Goal: Book appointment/travel/reservation

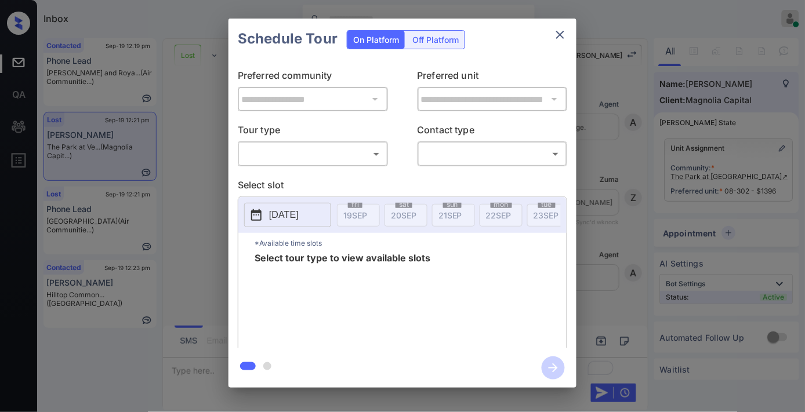
scroll to position [3066, 0]
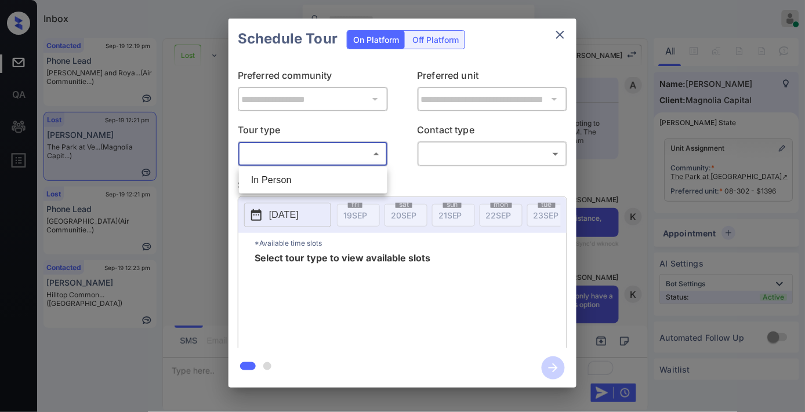
click at [381, 157] on body "Inbox Samantha Soliven Online Set yourself offline Set yourself on break Profil…" at bounding box center [402, 206] width 805 height 412
click at [347, 173] on li "In Person" at bounding box center [313, 180] width 143 height 21
type input "********"
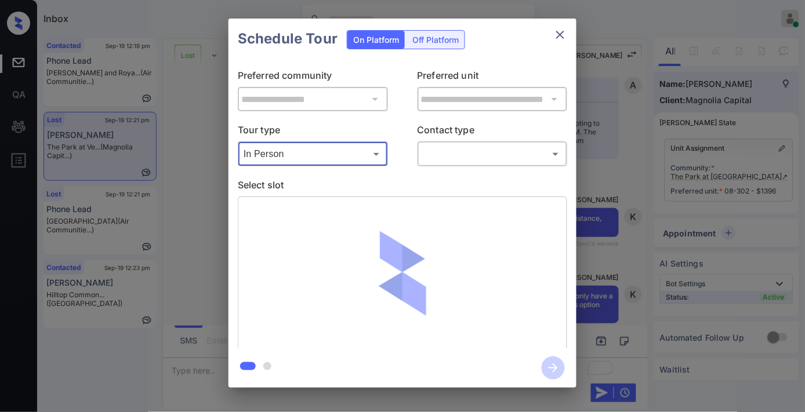
click at [430, 157] on body "Inbox Samantha Soliven Online Set yourself offline Set yourself on break Profil…" at bounding box center [402, 206] width 805 height 412
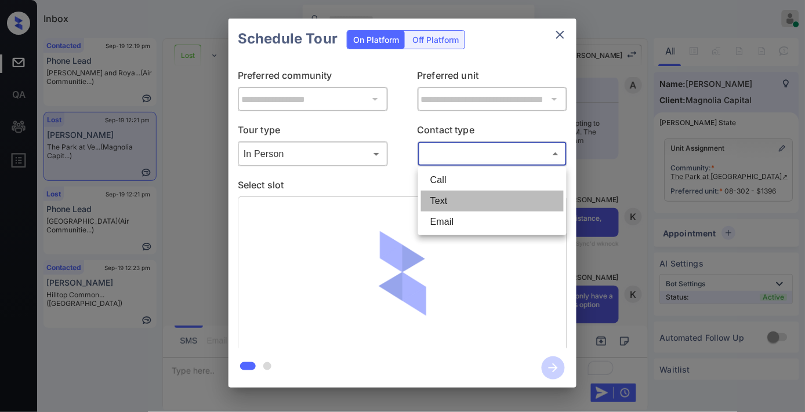
click at [460, 199] on li "Text" at bounding box center [492, 201] width 143 height 21
type input "****"
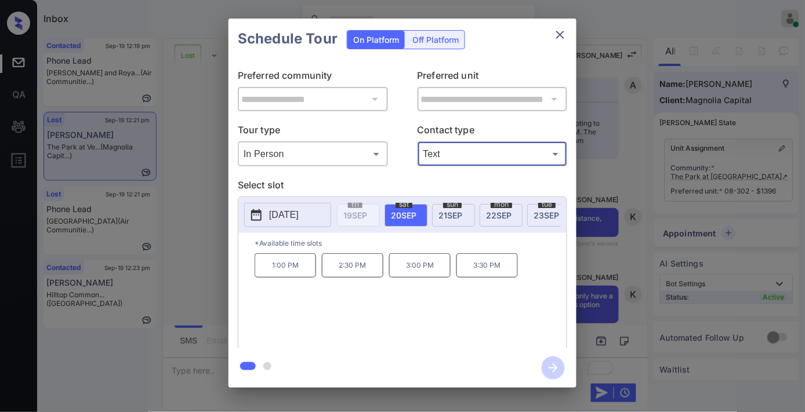
click at [505, 209] on div "mon 22 SEP" at bounding box center [500, 215] width 43 height 23
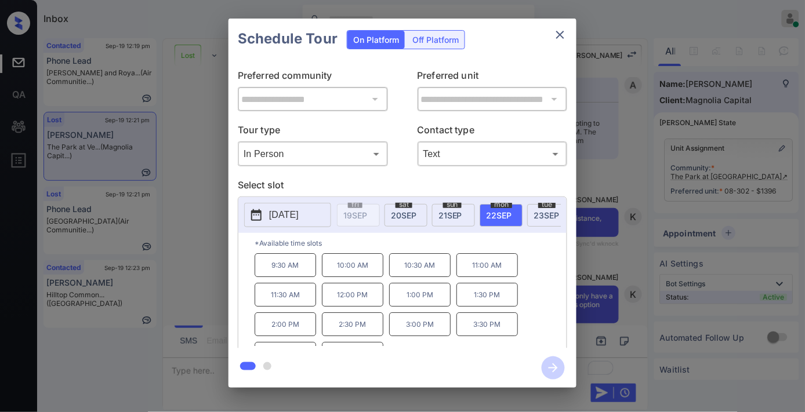
scroll to position [20, 0]
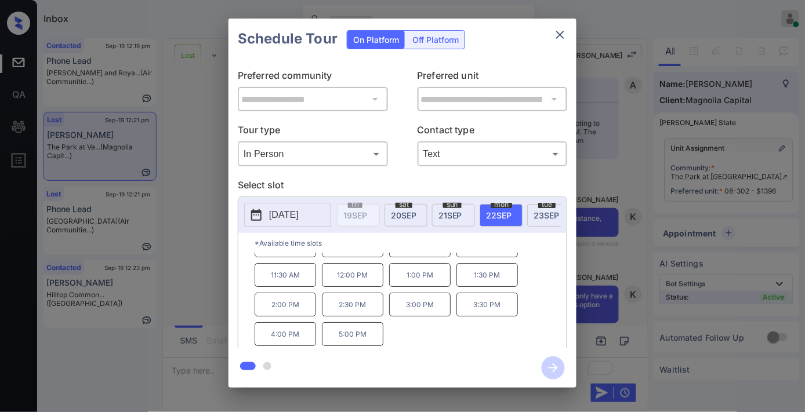
click at [564, 37] on icon "close" at bounding box center [560, 35] width 14 height 14
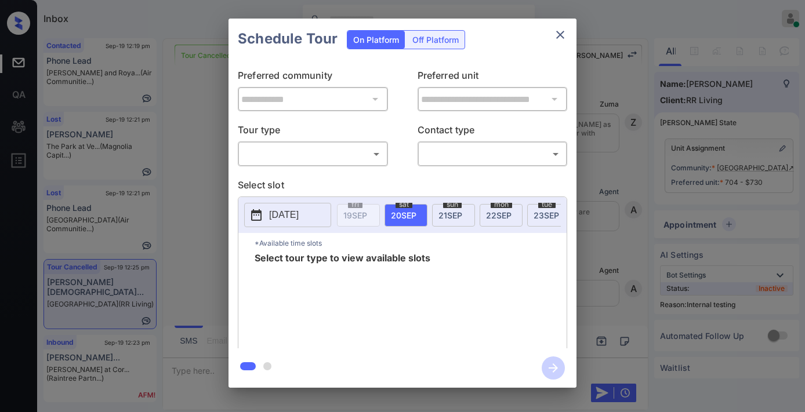
click at [297, 159] on body "Inbox Samantha Soliven Online Set yourself offline Set yourself on break Profil…" at bounding box center [402, 206] width 805 height 412
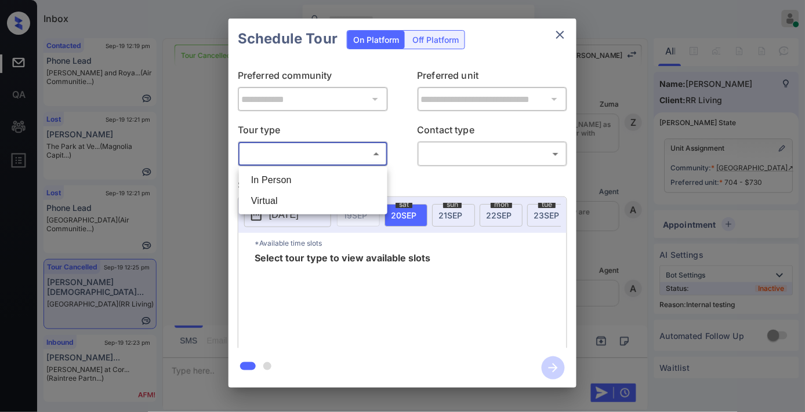
scroll to position [23438, 0]
click at [296, 172] on li "In Person" at bounding box center [313, 180] width 143 height 21
type input "********"
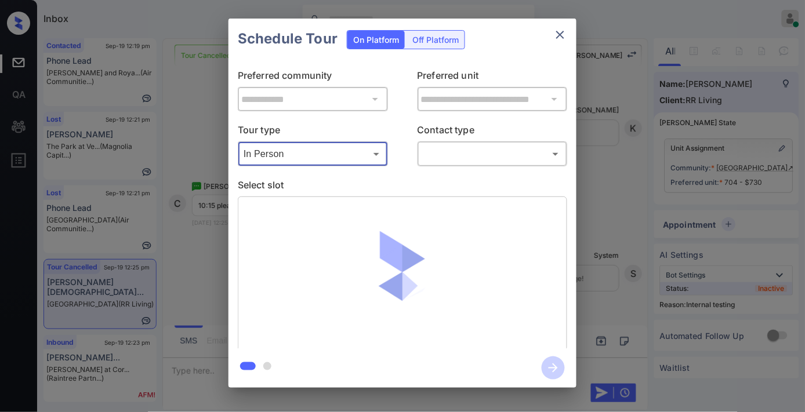
click at [449, 151] on body "Inbox Samantha Soliven Online Set yourself offline Set yourself on break Profil…" at bounding box center [402, 206] width 805 height 412
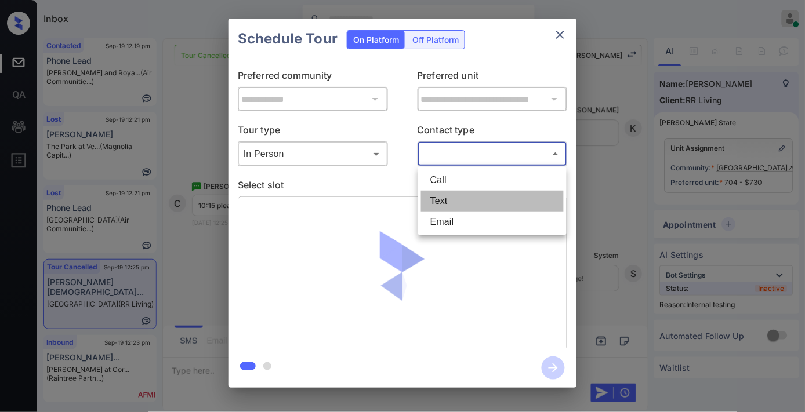
click at [459, 198] on li "Text" at bounding box center [492, 201] width 143 height 21
type input "****"
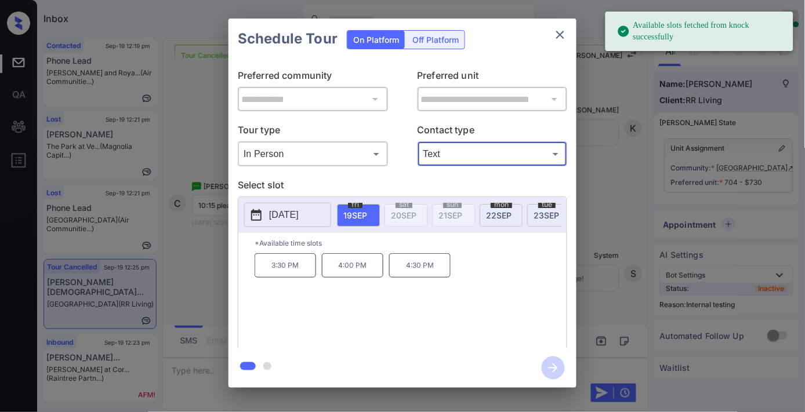
click at [503, 215] on span "22 SEP" at bounding box center [499, 215] width 26 height 10
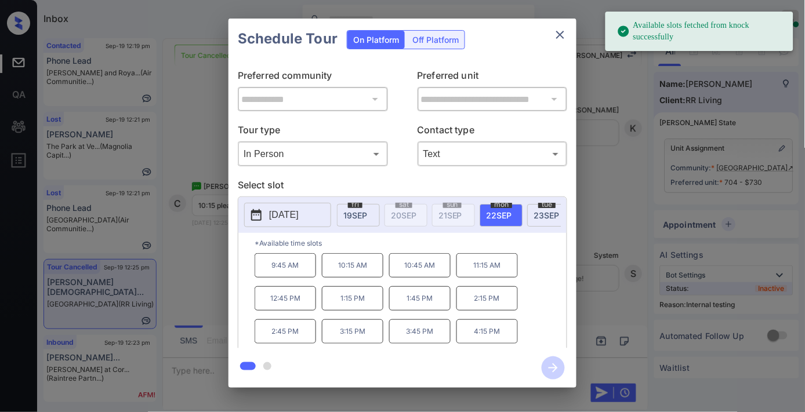
click at [341, 270] on p "10:15 AM" at bounding box center [352, 265] width 61 height 24
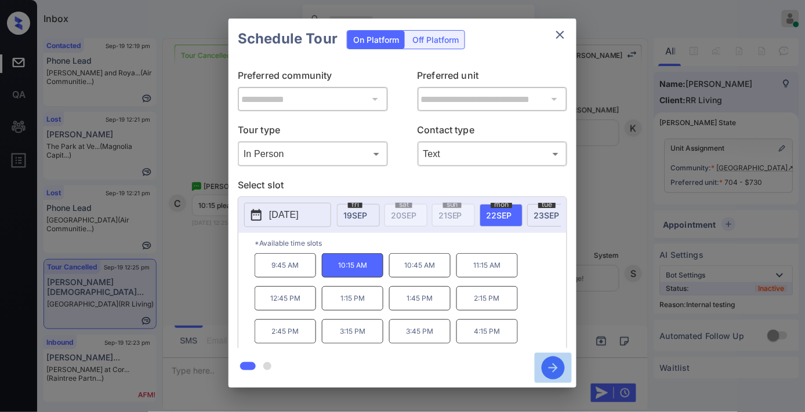
click at [553, 368] on icon "button" at bounding box center [552, 368] width 9 height 9
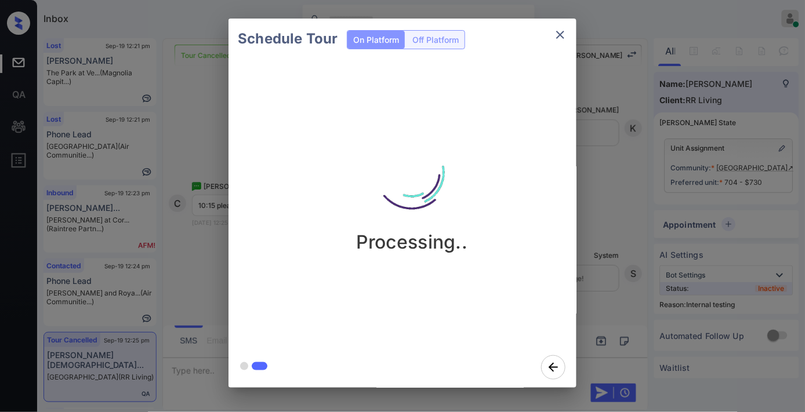
click at [466, 198] on img at bounding box center [412, 173] width 116 height 116
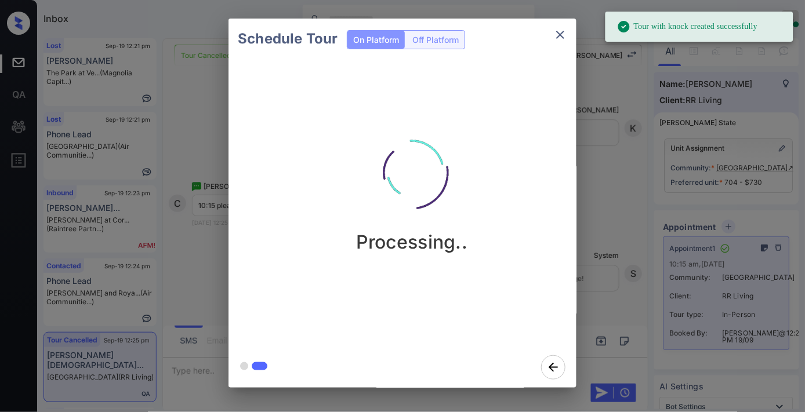
click at [558, 42] on button "close" at bounding box center [559, 34] width 23 height 23
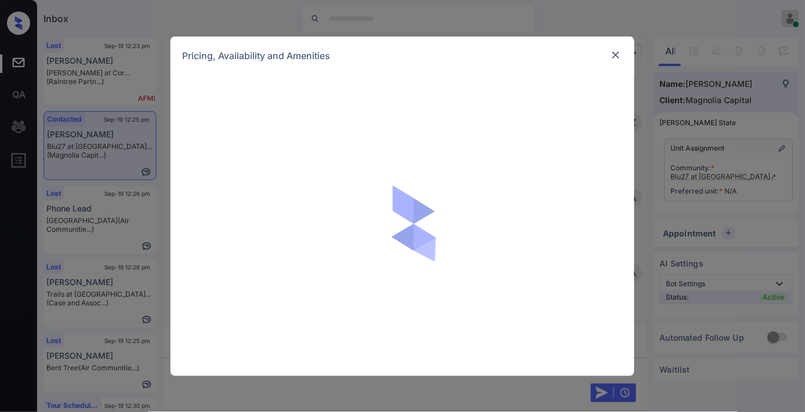
scroll to position [522, 0]
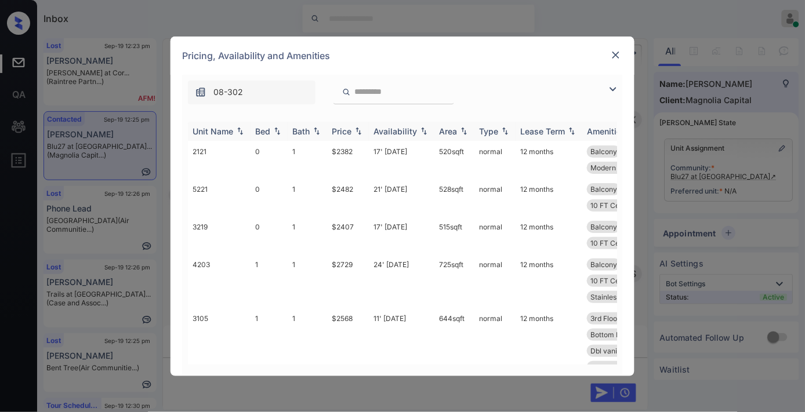
click at [358, 132] on img at bounding box center [359, 131] width 12 height 8
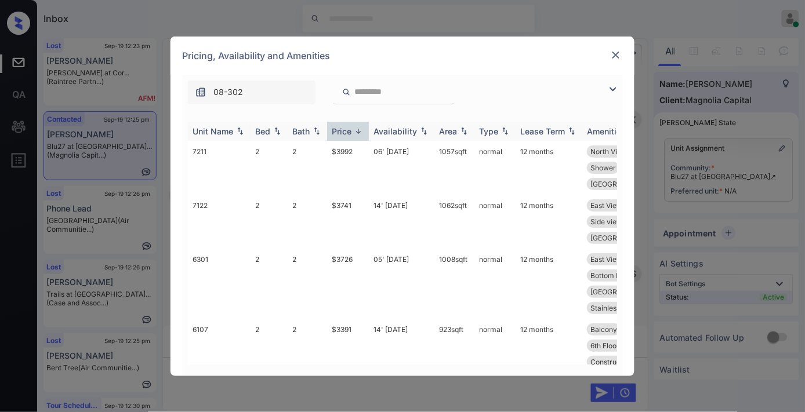
click at [358, 132] on img at bounding box center [359, 131] width 12 height 9
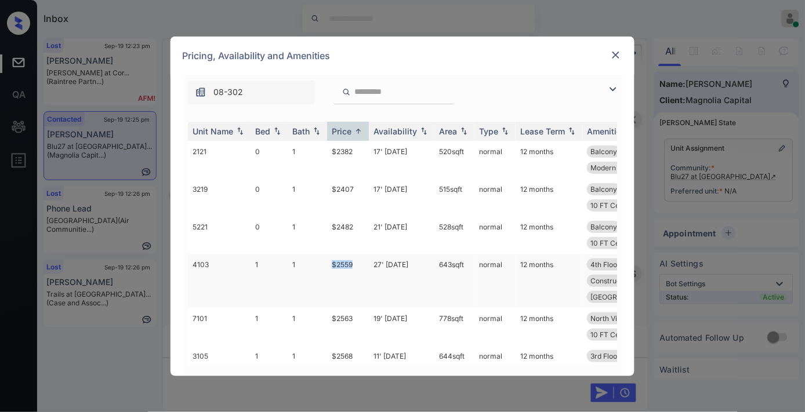
drag, startPoint x: 357, startPoint y: 275, endPoint x: 328, endPoint y: 275, distance: 29.6
click at [328, 275] on td "$2559" at bounding box center [348, 281] width 42 height 54
copy td "$2559"
click at [390, 279] on td "27' Sep 25" at bounding box center [402, 281] width 66 height 54
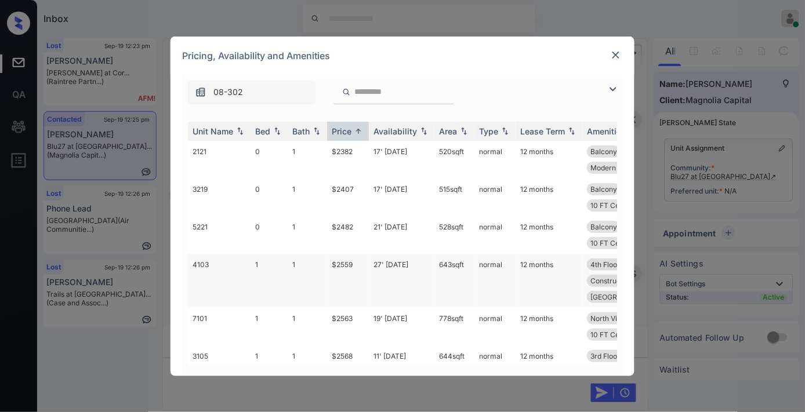
click at [390, 279] on td "27' Sep 25" at bounding box center [402, 281] width 66 height 54
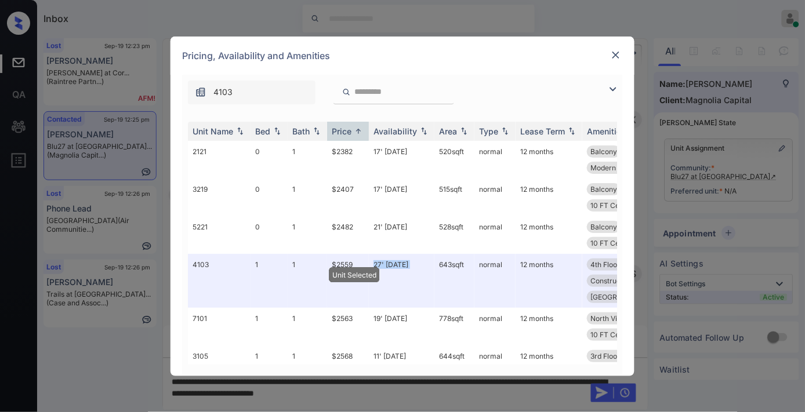
click at [612, 53] on img at bounding box center [616, 55] width 12 height 12
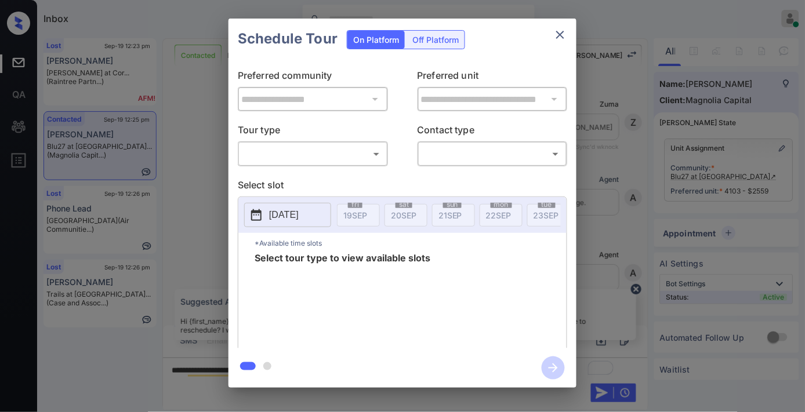
click at [366, 151] on body "Inbox Samantha Soliven Online Set yourself offline Set yourself on break Profil…" at bounding box center [402, 206] width 805 height 412
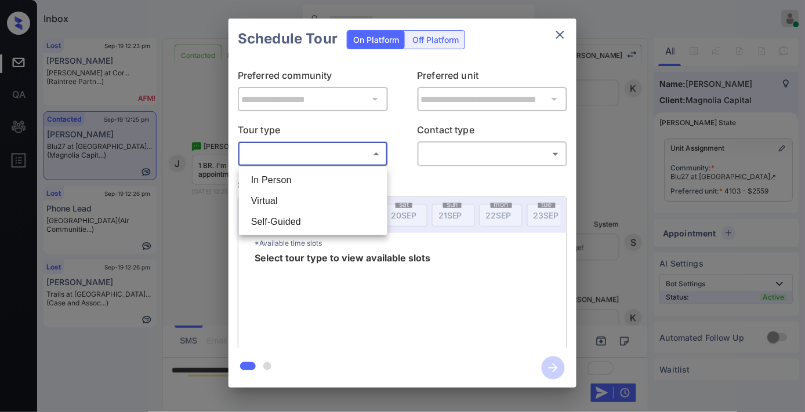
click at [345, 182] on li "In Person" at bounding box center [313, 180] width 143 height 21
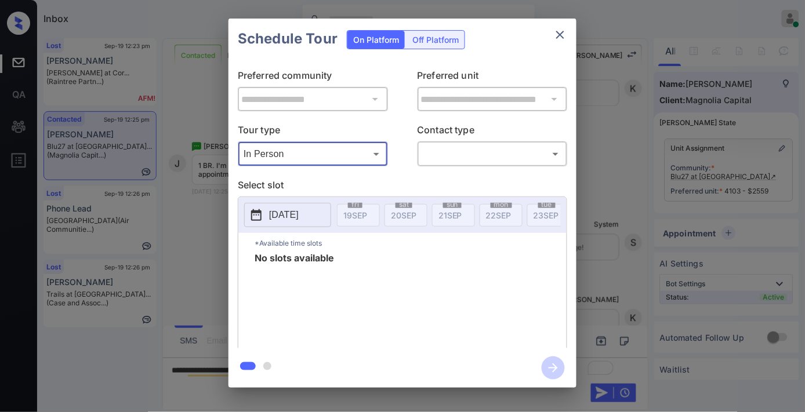
type input "********"
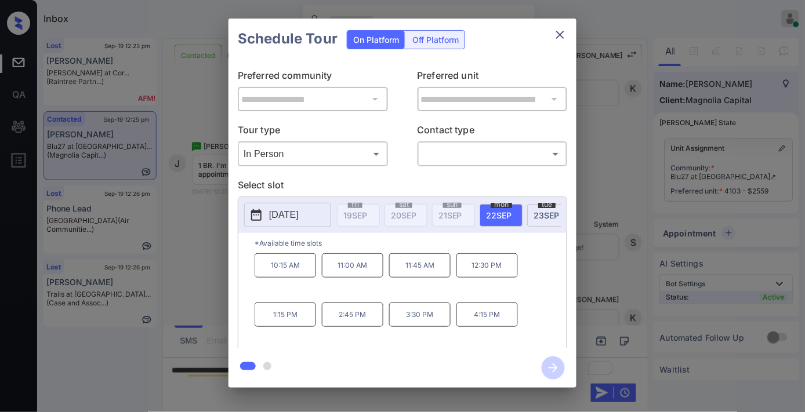
click at [350, 350] on div at bounding box center [402, 367] width 348 height 39
click at [299, 215] on p "[DATE]" at bounding box center [284, 215] width 30 height 14
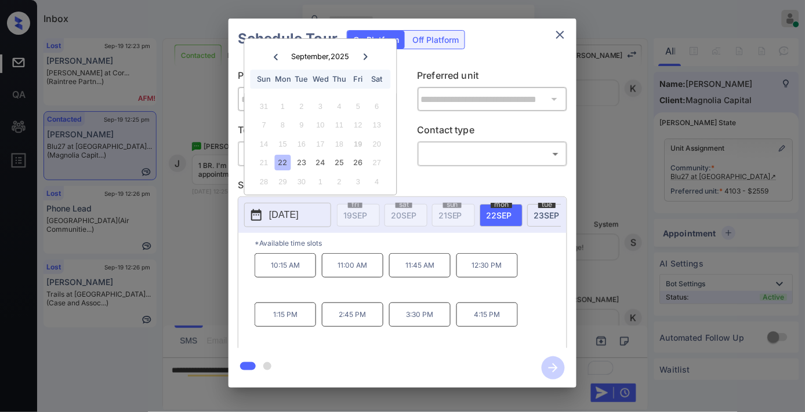
click at [558, 42] on button "close" at bounding box center [559, 34] width 23 height 23
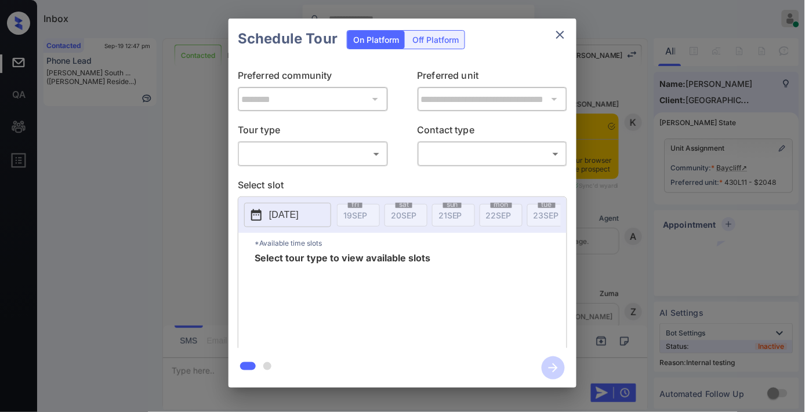
scroll to position [3300, 0]
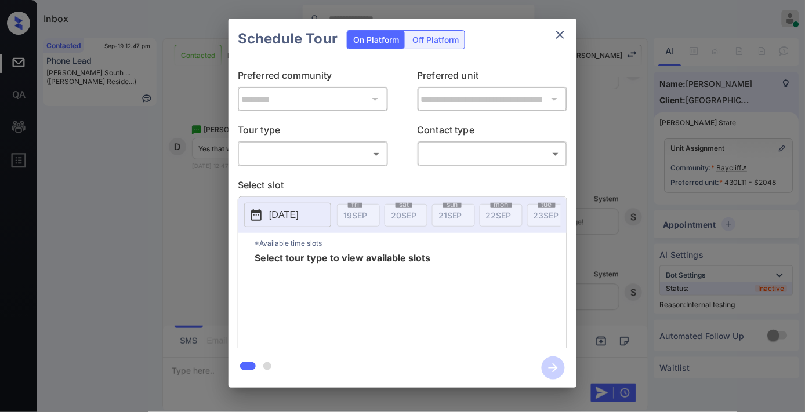
click at [329, 154] on body "Inbox Samantha Soliven Online Set yourself offline Set yourself on break Profil…" at bounding box center [402, 206] width 805 height 412
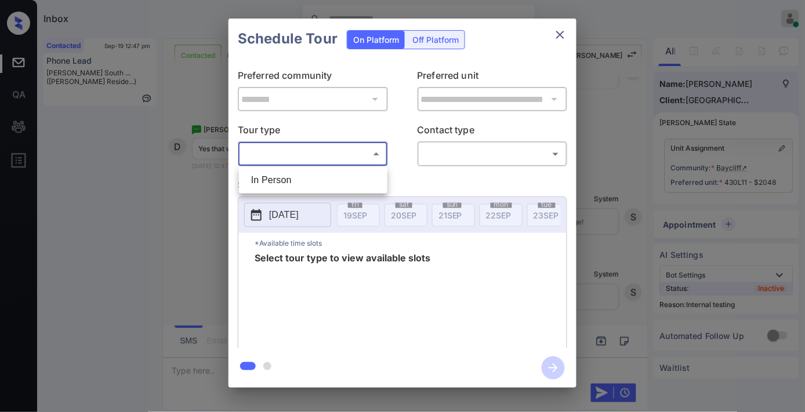
click at [297, 176] on li "In Person" at bounding box center [313, 180] width 143 height 21
type input "********"
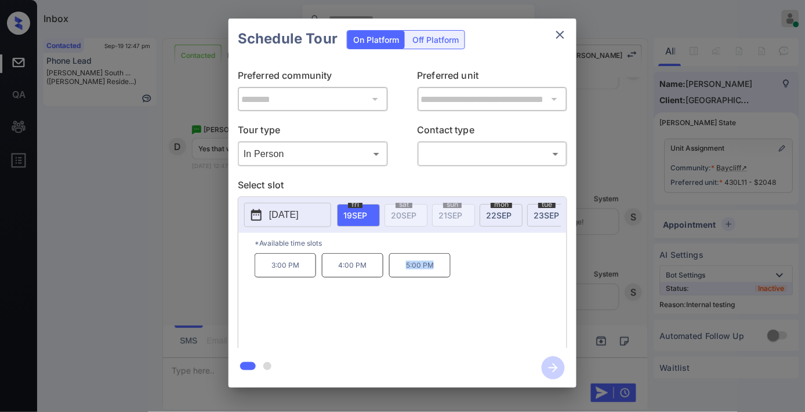
drag, startPoint x: 413, startPoint y: 274, endPoint x: 404, endPoint y: 274, distance: 8.7
click at [404, 274] on p "5:00 PM" at bounding box center [419, 265] width 61 height 24
copy p "5:00 PM"
click at [560, 36] on icon "close" at bounding box center [560, 35] width 14 height 14
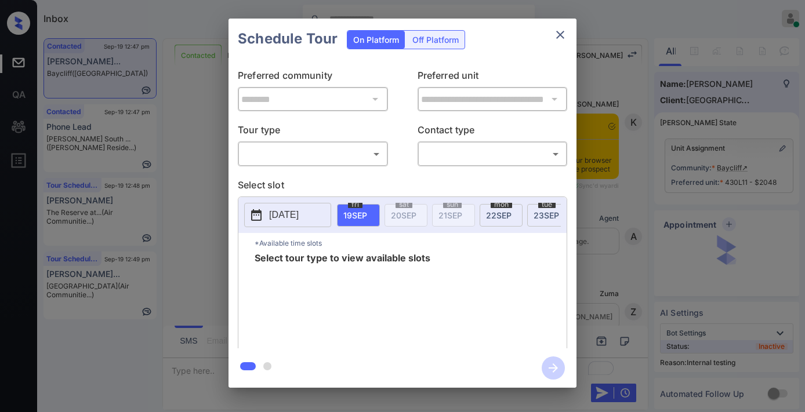
click at [379, 151] on body "Inbox [PERSON_NAME] Online Set yourself offline Set yourself on break Profile S…" at bounding box center [402, 206] width 805 height 412
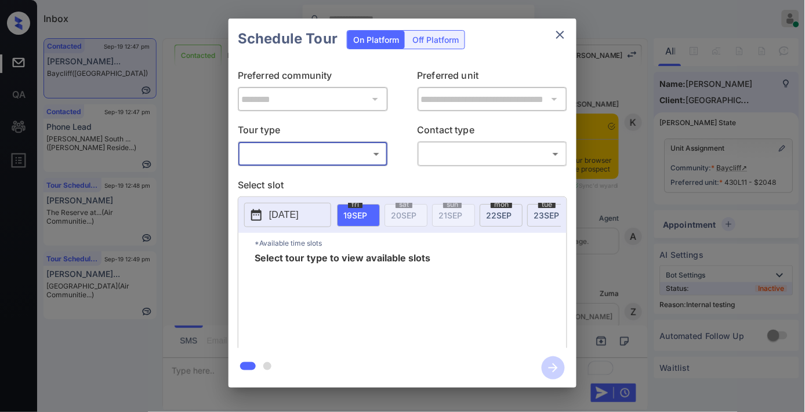
scroll to position [3300, 0]
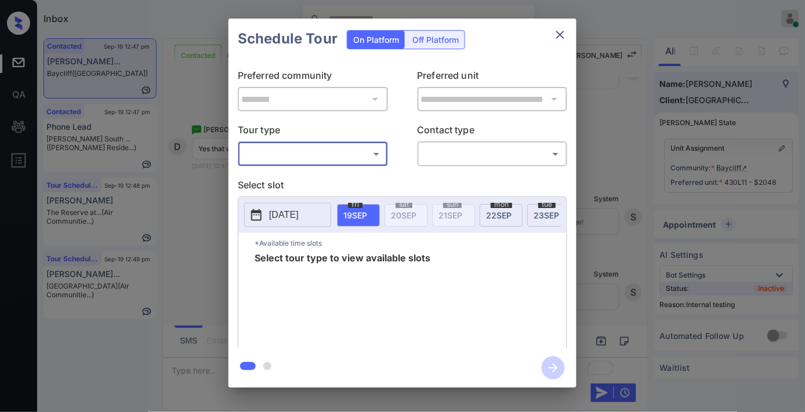
click at [348, 153] on body "Inbox [PERSON_NAME] Online Set yourself offline Set yourself on break Profile S…" at bounding box center [402, 206] width 805 height 412
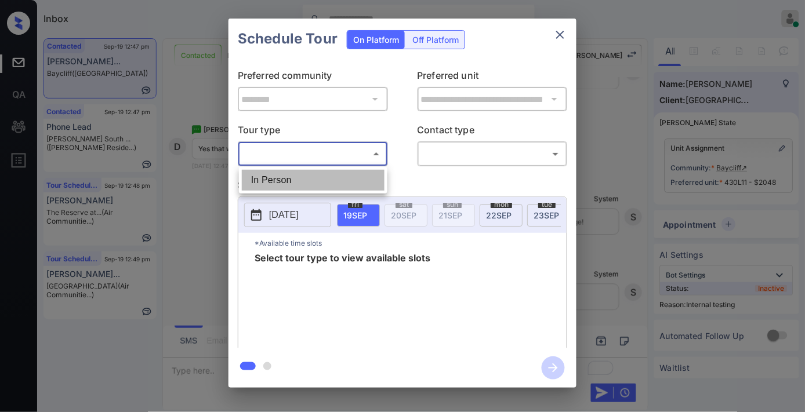
click at [344, 171] on li "In Person" at bounding box center [313, 180] width 143 height 21
type input "********"
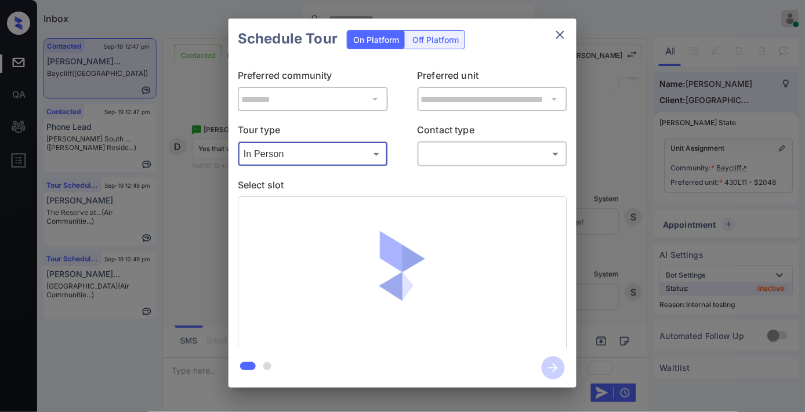
click at [460, 159] on body "Inbox [PERSON_NAME] Online Set yourself offline Set yourself on break Profile S…" at bounding box center [402, 206] width 805 height 412
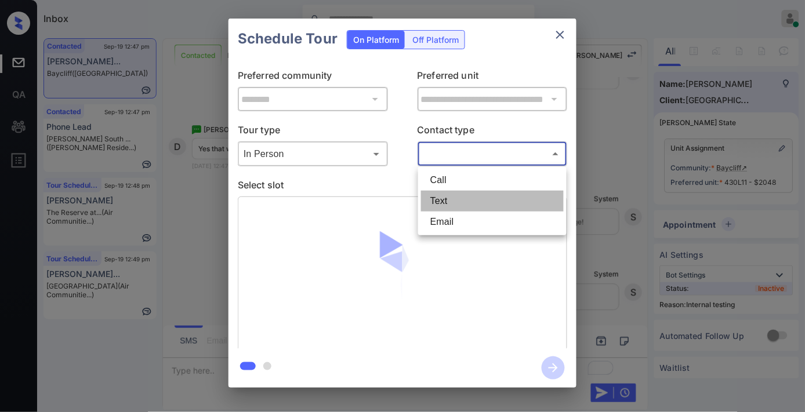
click at [470, 201] on li "Text" at bounding box center [492, 201] width 143 height 21
type input "****"
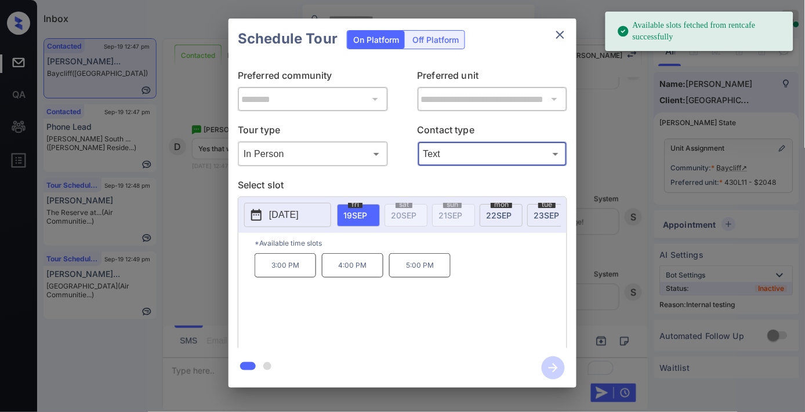
click at [297, 264] on p "3:00 PM" at bounding box center [285, 265] width 61 height 24
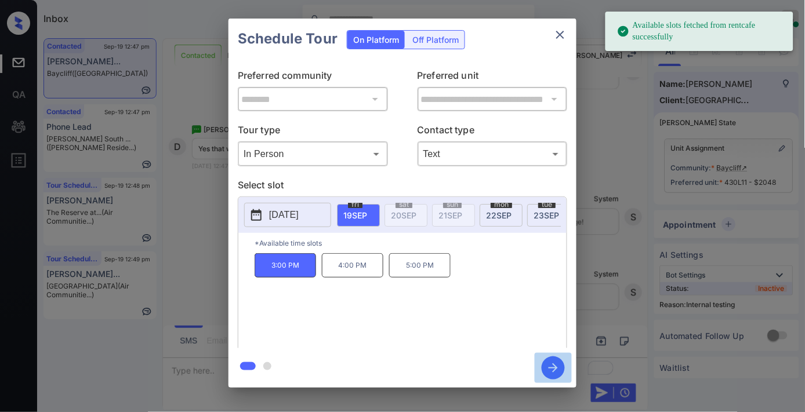
click at [548, 369] on icon "button" at bounding box center [553, 368] width 23 height 23
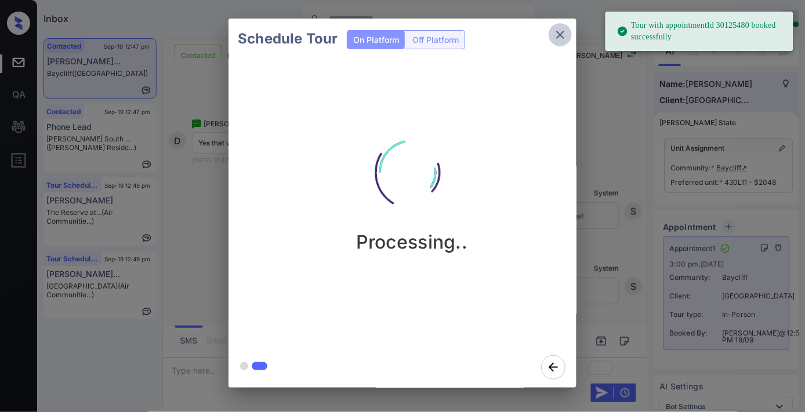
click at [558, 38] on icon "close" at bounding box center [560, 35] width 14 height 14
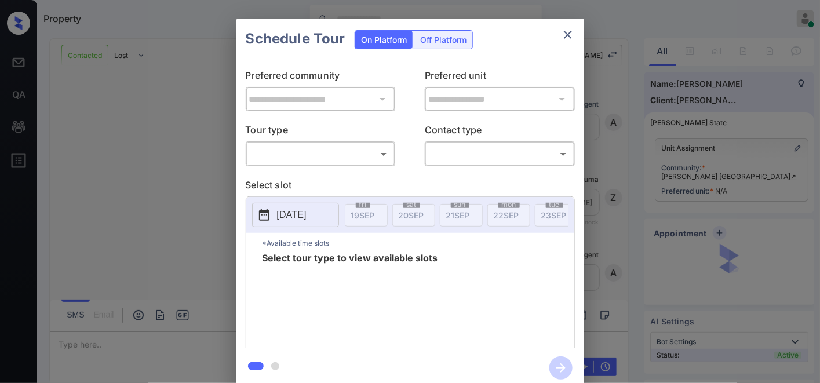
click at [333, 147] on body "Property Samantha Soliven Online Set yourself offline Set yourself on break Pro…" at bounding box center [410, 191] width 820 height 383
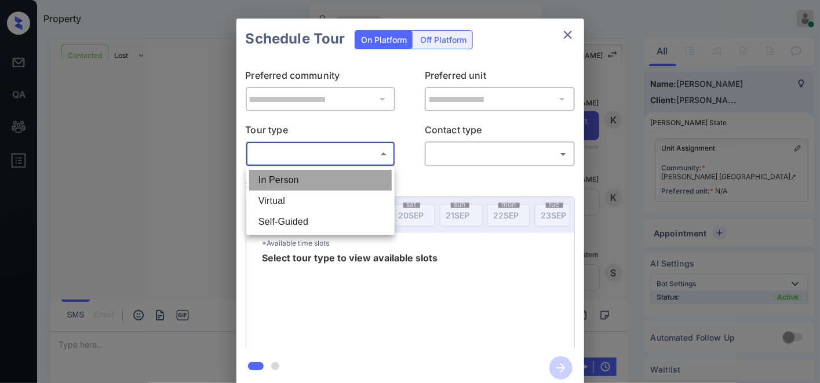
click at [333, 176] on li "In Person" at bounding box center [320, 180] width 143 height 21
type input "********"
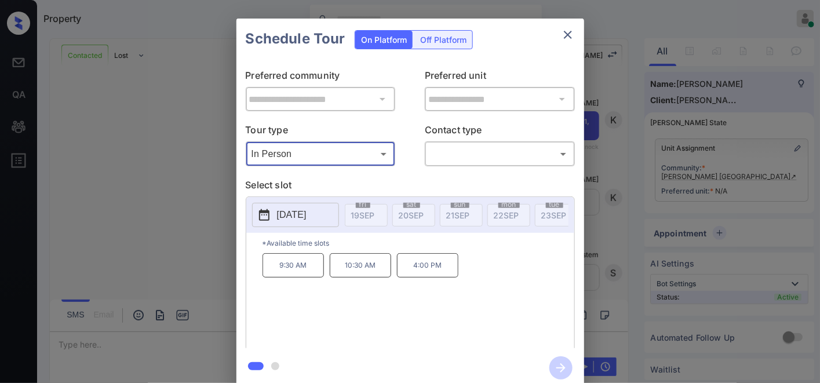
click at [298, 219] on p "2025-09-29" at bounding box center [292, 215] width 30 height 14
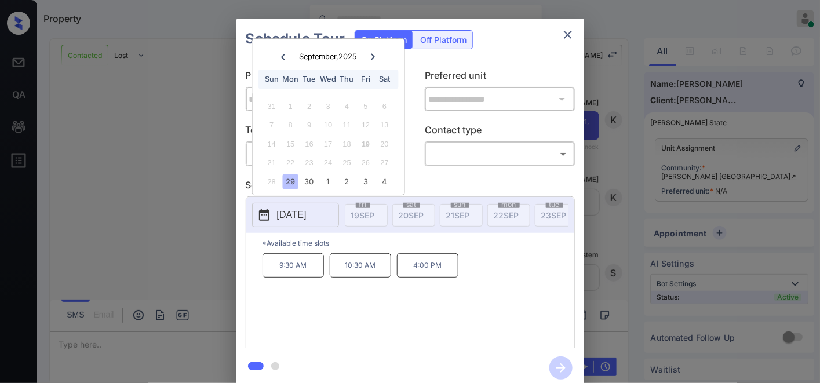
click at [372, 58] on icon at bounding box center [373, 56] width 7 height 7
click at [303, 140] on div "14" at bounding box center [309, 144] width 16 height 16
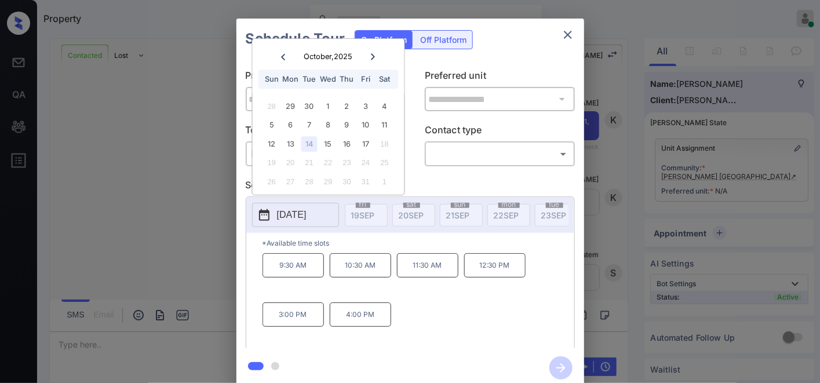
click at [567, 35] on icon "close" at bounding box center [568, 35] width 8 height 8
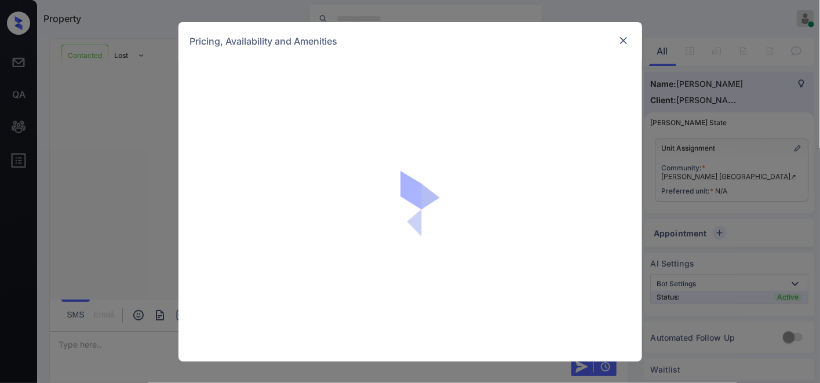
scroll to position [773, 0]
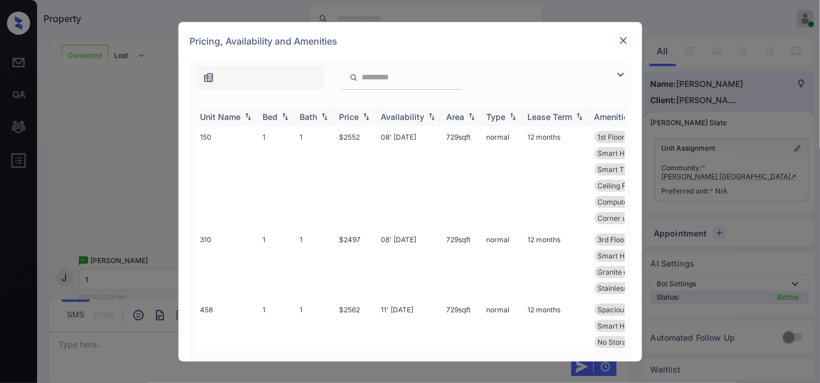
click at [355, 118] on div "Price" at bounding box center [350, 117] width 20 height 10
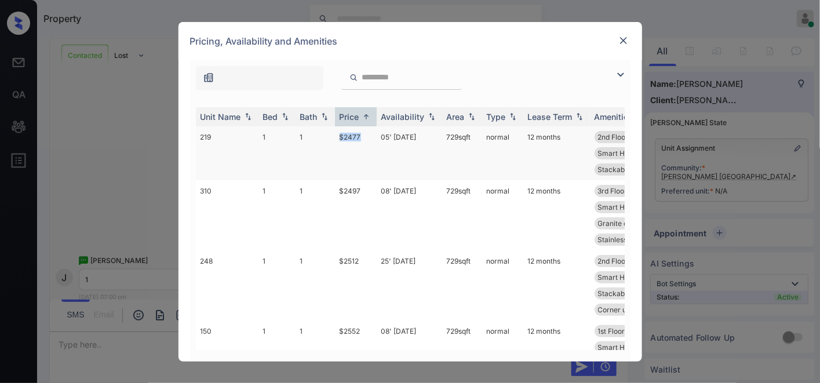
drag, startPoint x: 363, startPoint y: 137, endPoint x: 336, endPoint y: 130, distance: 27.4
click at [336, 130] on td "$2477" at bounding box center [356, 153] width 42 height 54
copy td "$2477"
click at [383, 140] on td "05' Nov 25" at bounding box center [410, 153] width 66 height 54
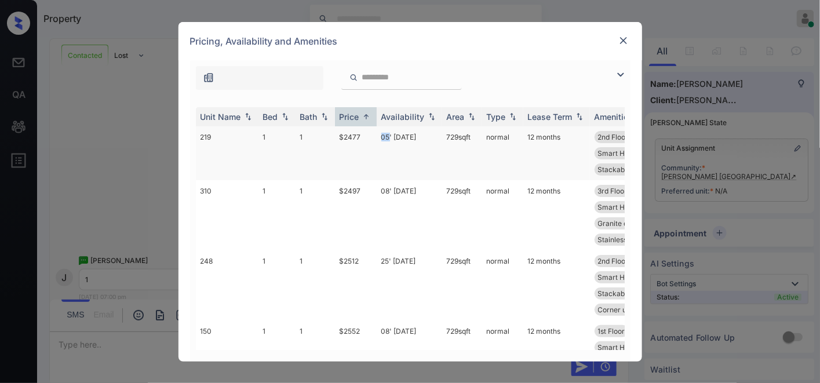
click at [383, 140] on td "05' Nov 25" at bounding box center [410, 153] width 66 height 54
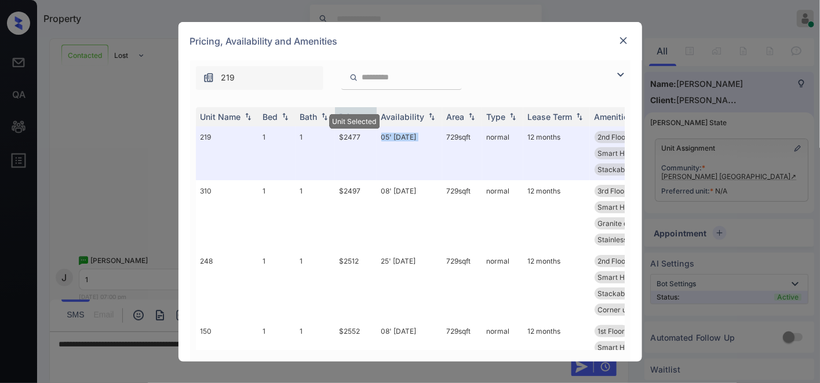
click at [622, 42] on img at bounding box center [624, 41] width 12 height 12
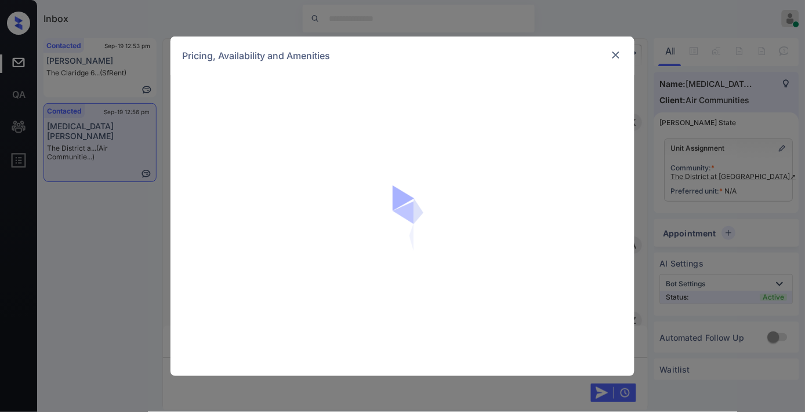
scroll to position [2490, 0]
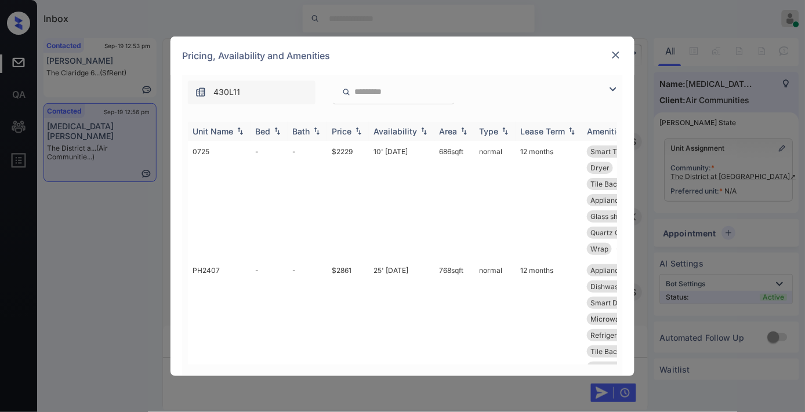
click at [359, 135] on div "Price" at bounding box center [348, 131] width 32 height 10
click at [750, 171] on div "**********" at bounding box center [402, 206] width 805 height 412
click at [746, 178] on div "**********" at bounding box center [402, 206] width 805 height 412
click at [744, 178] on div "**********" at bounding box center [402, 206] width 805 height 412
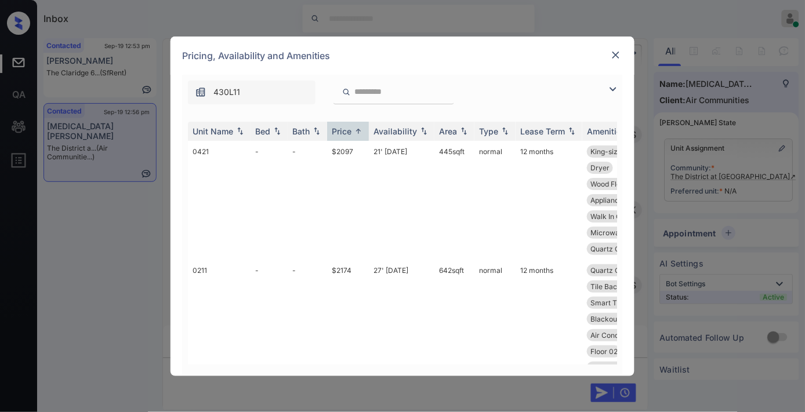
click at [612, 60] on img at bounding box center [616, 55] width 12 height 12
click at [361, 126] on div "Price" at bounding box center [348, 131] width 32 height 10
click at [754, 123] on div "**********" at bounding box center [402, 206] width 805 height 412
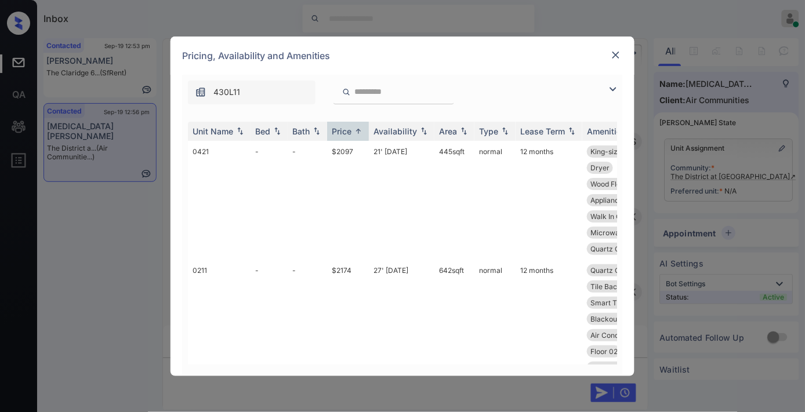
drag, startPoint x: 769, startPoint y: 180, endPoint x: 613, endPoint y: 60, distance: 196.4
click at [768, 180] on div "**********" at bounding box center [402, 206] width 805 height 412
click at [756, 173] on div "**********" at bounding box center [402, 206] width 805 height 412
click at [616, 53] on img at bounding box center [616, 55] width 12 height 12
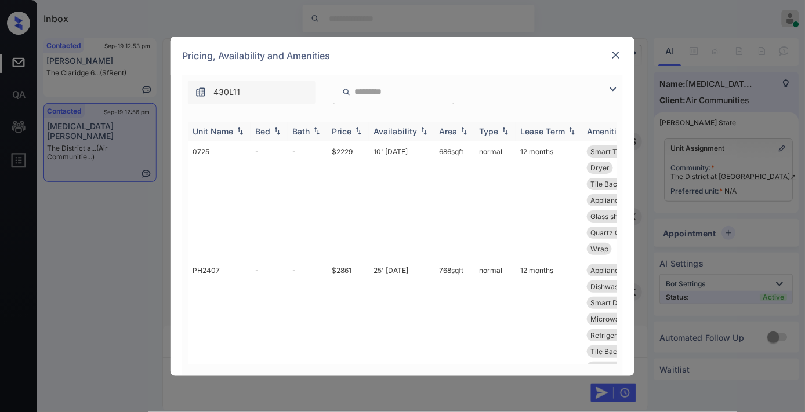
click at [354, 128] on img at bounding box center [359, 131] width 12 height 8
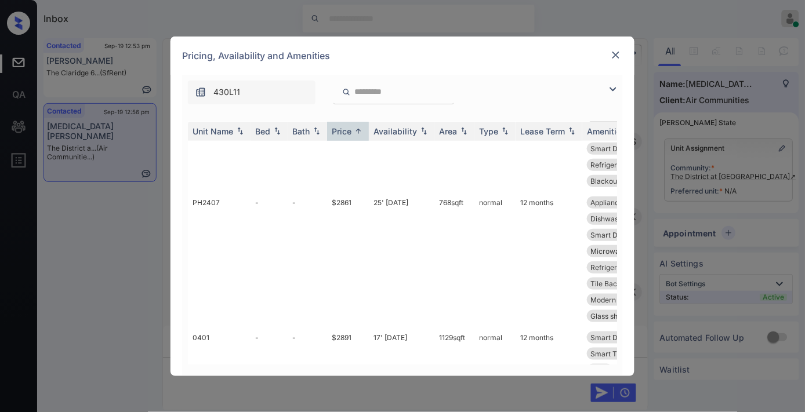
scroll to position [2448, 0]
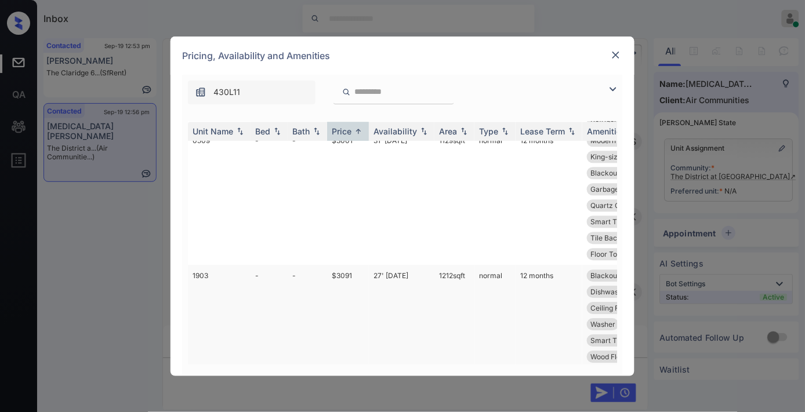
click at [439, 326] on td "1212 sqft" at bounding box center [454, 324] width 40 height 119
click at [442, 308] on td "1212 sqft" at bounding box center [454, 324] width 40 height 119
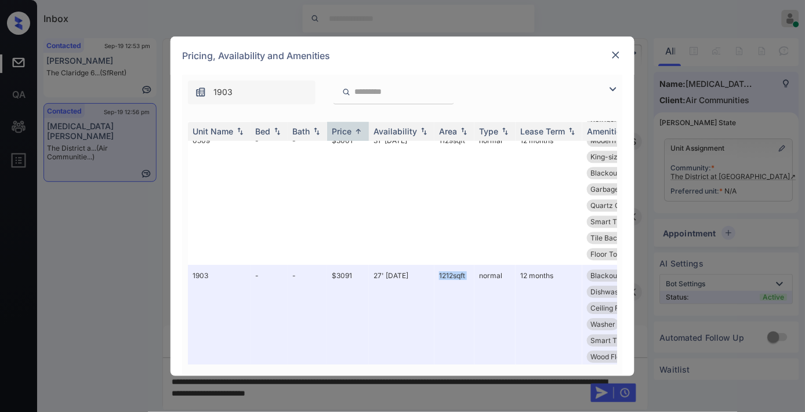
click at [619, 50] on img at bounding box center [616, 55] width 12 height 12
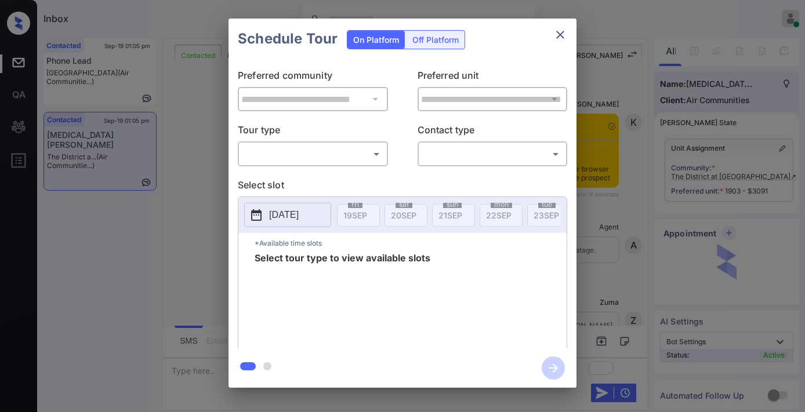
click at [345, 147] on body "Inbox [PERSON_NAME] Online Set yourself offline Set yourself on break Profile S…" at bounding box center [402, 206] width 805 height 412
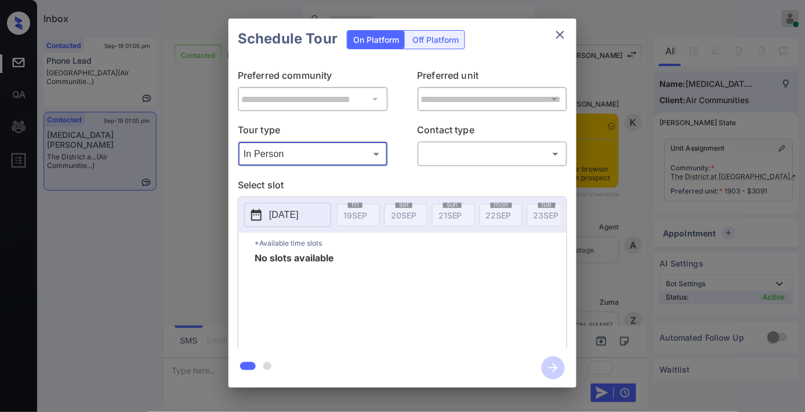
type input "********"
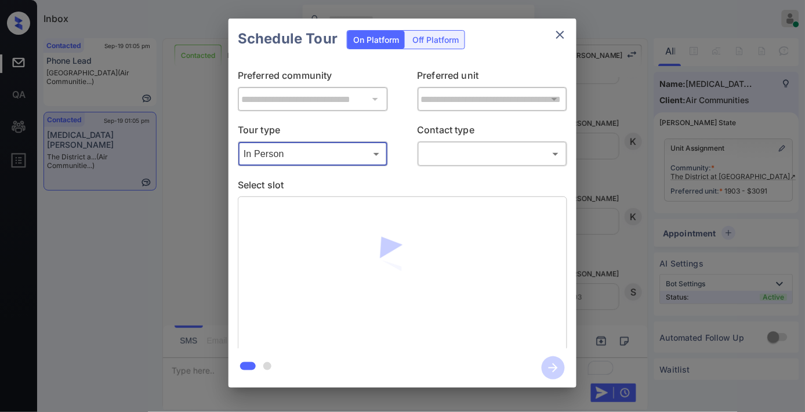
click at [465, 157] on body "Inbox [PERSON_NAME] Online Set yourself offline Set yourself on break Profile S…" at bounding box center [402, 206] width 805 height 412
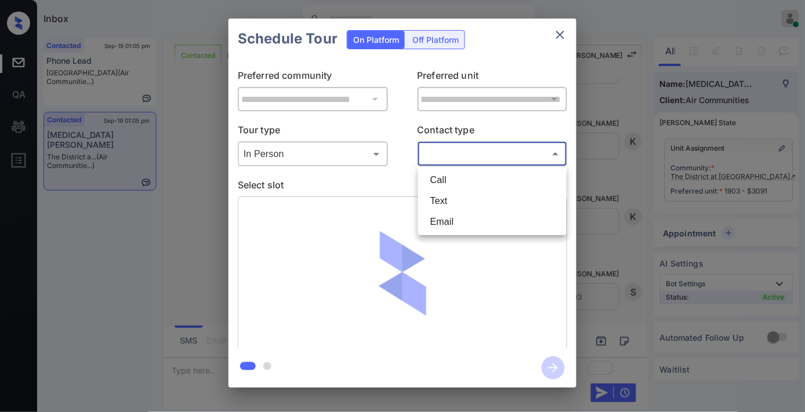
click at [470, 191] on li "Text" at bounding box center [492, 201] width 143 height 21
type input "****"
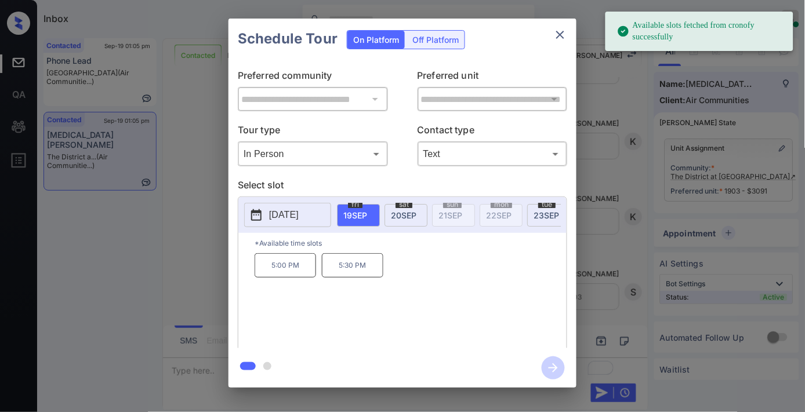
click at [299, 221] on p "[DATE]" at bounding box center [284, 215] width 30 height 14
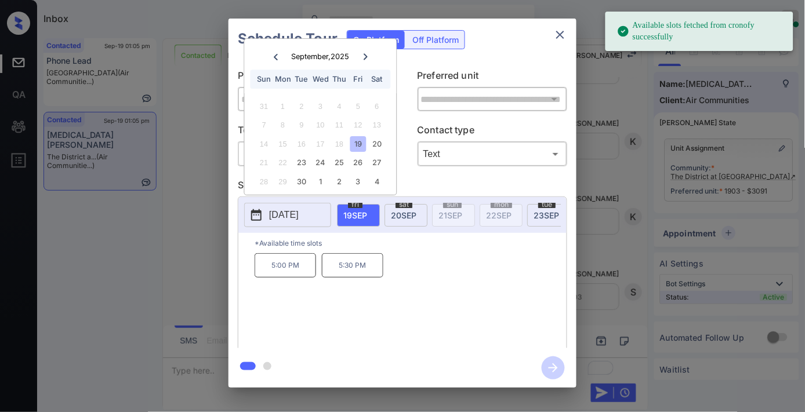
click at [381, 170] on div "21 22 23 24 25 26 27" at bounding box center [320, 163] width 144 height 19
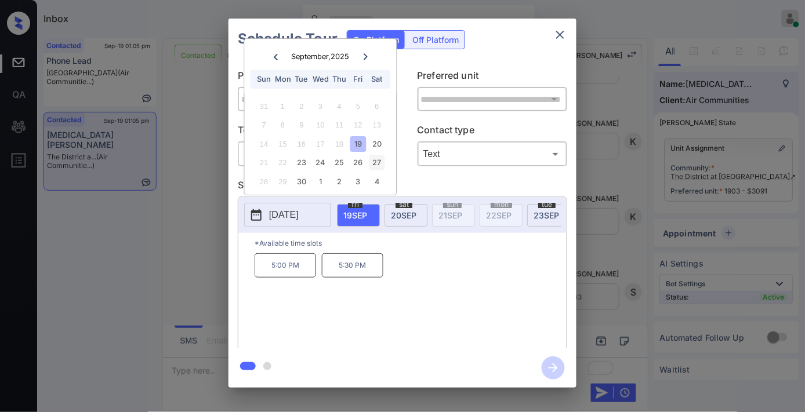
click at [372, 163] on div "27" at bounding box center [377, 163] width 16 height 16
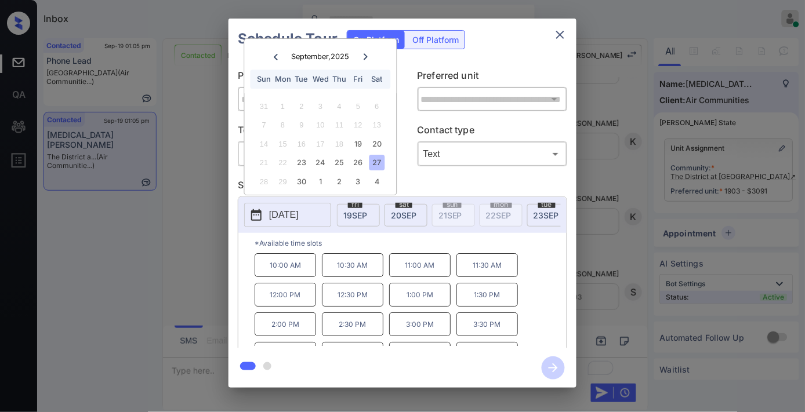
scroll to position [20, 0]
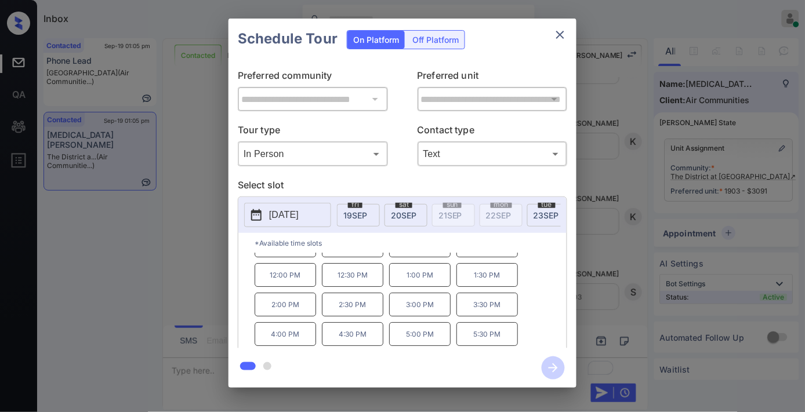
click at [350, 343] on p "4:30 PM" at bounding box center [352, 334] width 61 height 24
click at [547, 365] on icon "button" at bounding box center [553, 368] width 23 height 23
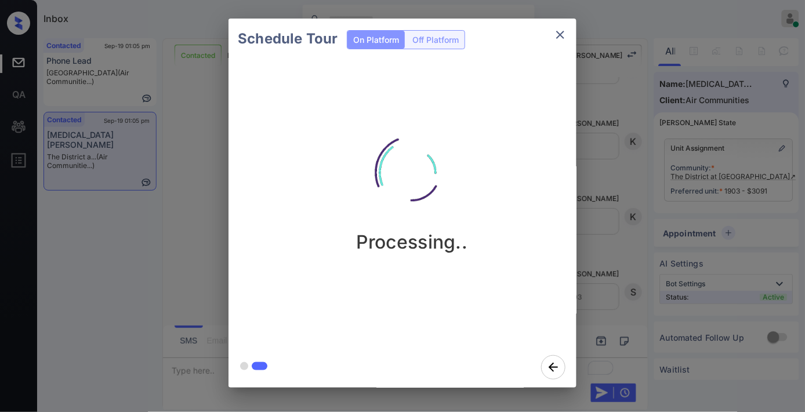
click at [455, 165] on img at bounding box center [412, 173] width 116 height 116
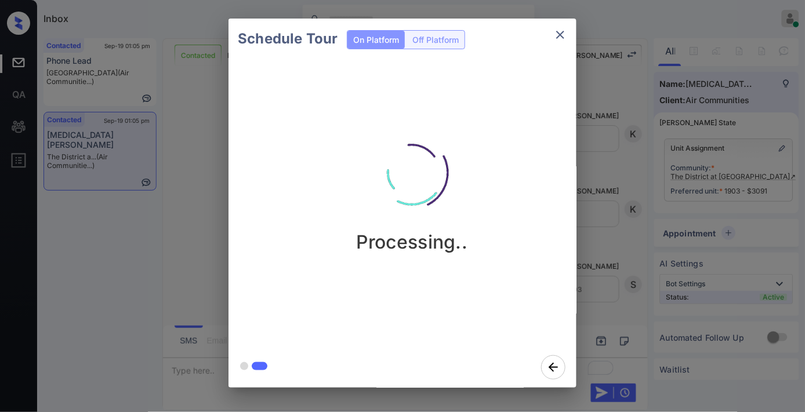
scroll to position [2983, 0]
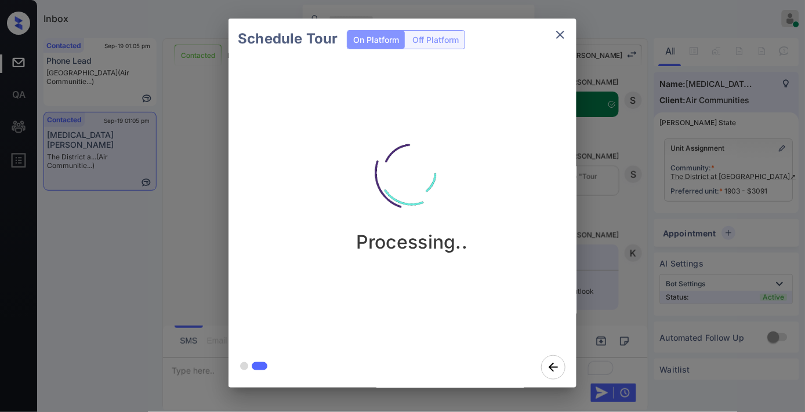
click at [444, 139] on img at bounding box center [412, 173] width 116 height 116
click at [561, 32] on icon "close" at bounding box center [560, 35] width 14 height 14
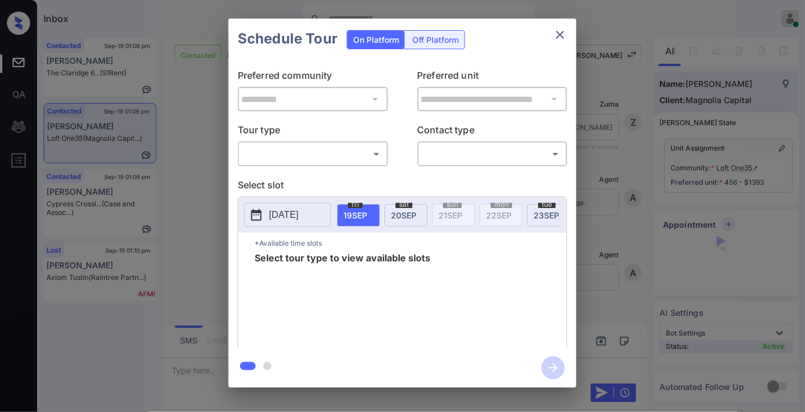
click at [282, 161] on body "Inbox [PERSON_NAME] Online Set yourself offline Set yourself on break Profile S…" at bounding box center [402, 206] width 805 height 412
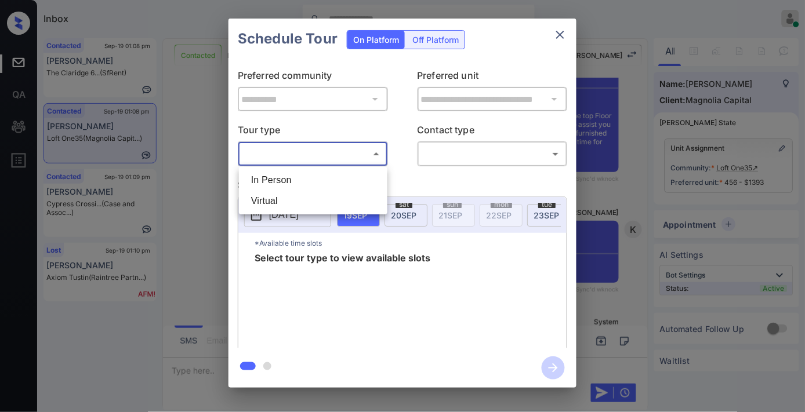
click at [558, 26] on div at bounding box center [402, 206] width 805 height 412
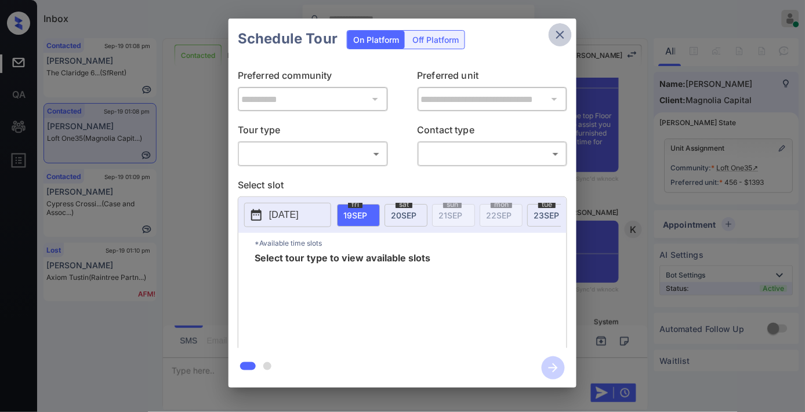
click at [559, 33] on icon "close" at bounding box center [560, 35] width 8 height 8
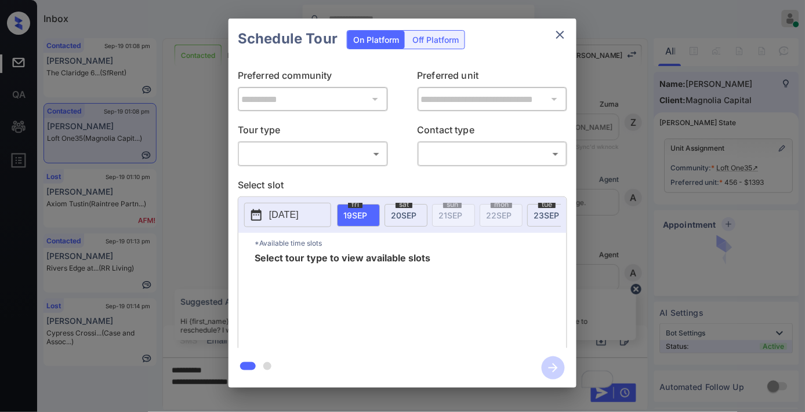
click at [341, 148] on body "Inbox [PERSON_NAME] Online Set yourself offline Set yourself on break Profile S…" at bounding box center [402, 206] width 805 height 412
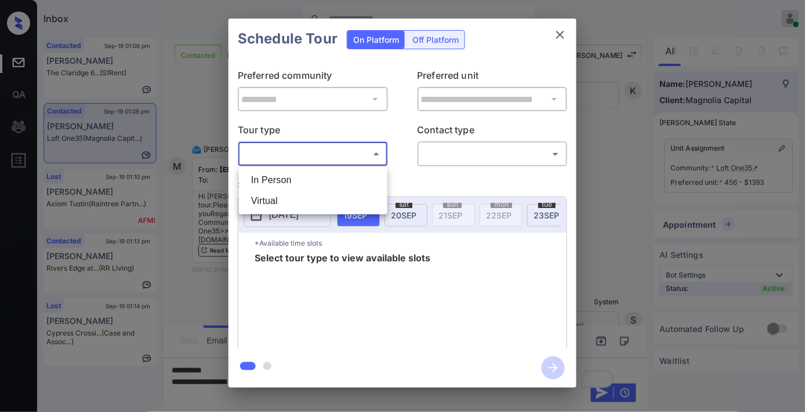
click at [311, 178] on li "In Person" at bounding box center [313, 180] width 143 height 21
type input "********"
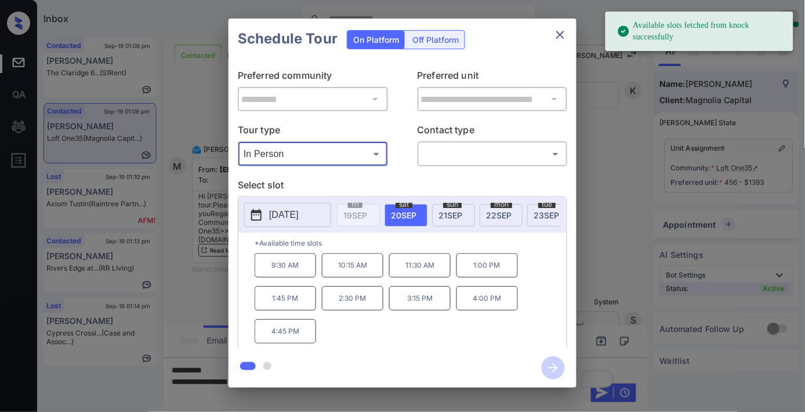
click at [289, 221] on p "[DATE]" at bounding box center [284, 215] width 30 height 14
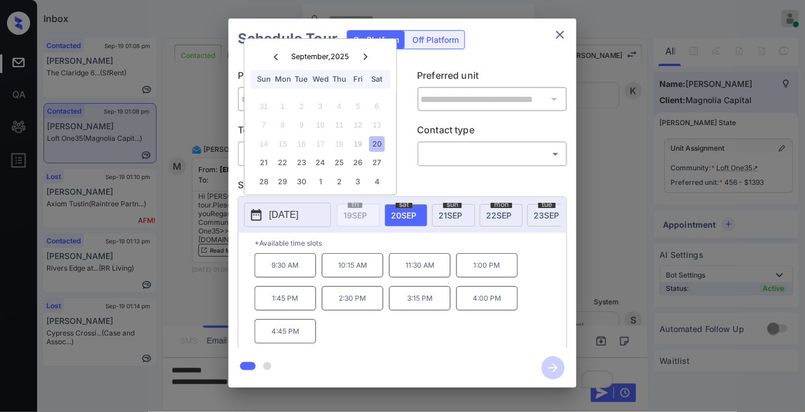
click at [366, 60] on div at bounding box center [366, 56] width 16 height 14
click at [272, 59] on icon at bounding box center [275, 56] width 7 height 7
click at [553, 37] on button "close" at bounding box center [559, 34] width 23 height 23
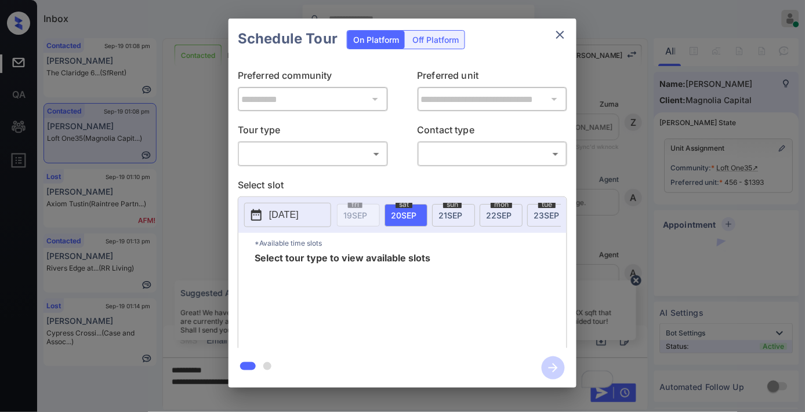
click at [323, 151] on body "Inbox [PERSON_NAME] Online Set yourself offline Set yourself on break Profile S…" at bounding box center [402, 206] width 805 height 412
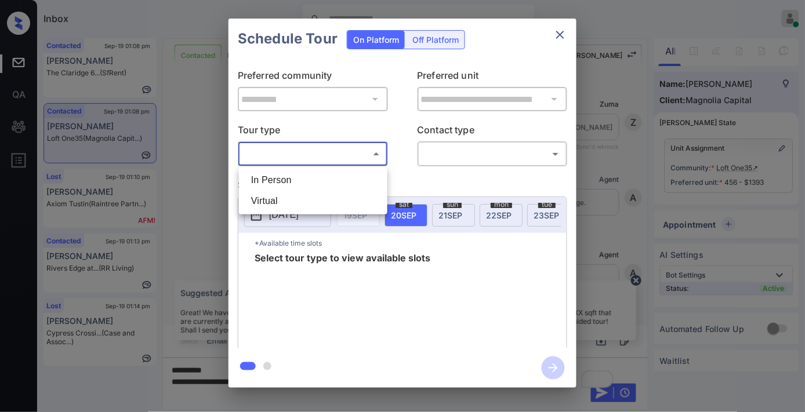
scroll to position [1426, 0]
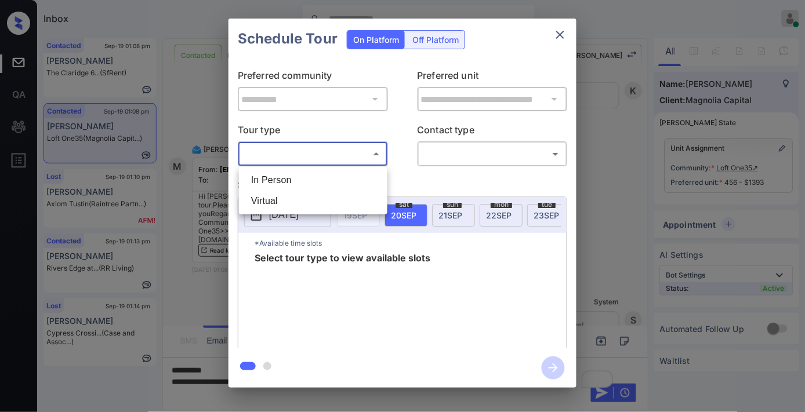
click at [329, 177] on li "In Person" at bounding box center [313, 180] width 143 height 21
type input "********"
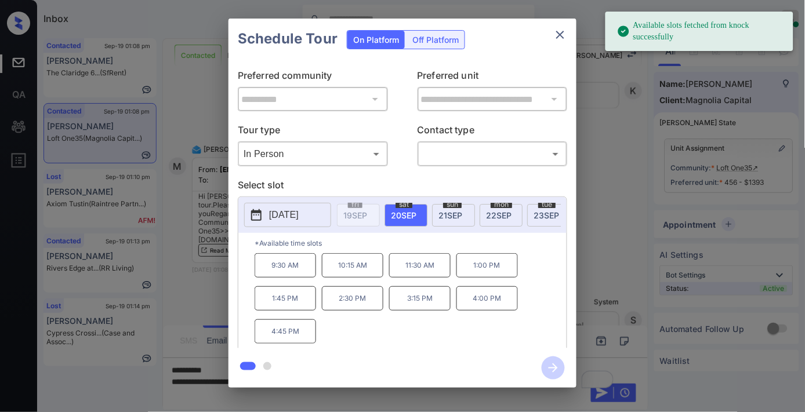
click at [448, 223] on div "[DATE]" at bounding box center [453, 215] width 43 height 23
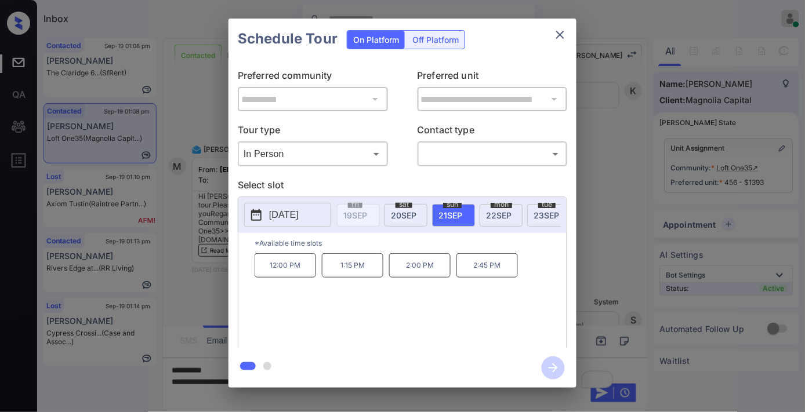
click at [493, 212] on span "[DATE]" at bounding box center [499, 215] width 26 height 10
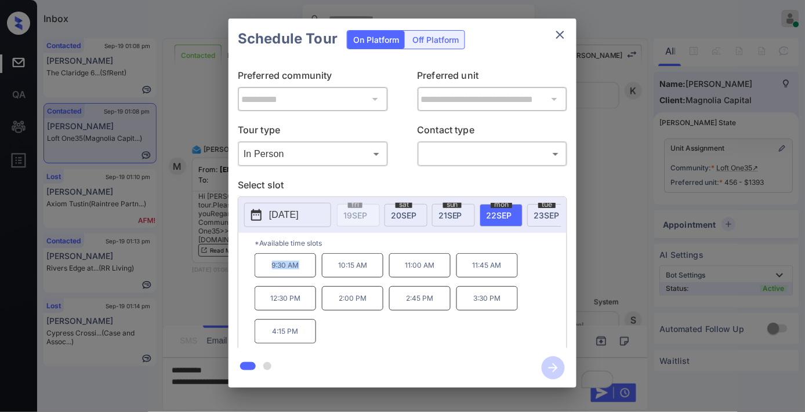
drag, startPoint x: 309, startPoint y: 270, endPoint x: 252, endPoint y: 270, distance: 56.8
click at [252, 270] on div "*Available time slots 9:30 AM 10:15 AM 11:00 AM 11:45 AM 12:30 PM 2:00 PM 2:45 …" at bounding box center [402, 292] width 328 height 119
copy p "9:30 AM"
click at [563, 33] on icon "close" at bounding box center [560, 35] width 14 height 14
